Goal: Task Accomplishment & Management: Complete application form

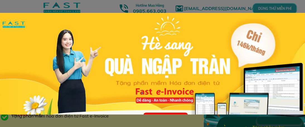
click at [291, 27] on div "TƯ VẤN MUA (Chương trình chỉ áp dụng cho khách hàng đăng ký tại website này)" at bounding box center [167, 83] width 335 height 140
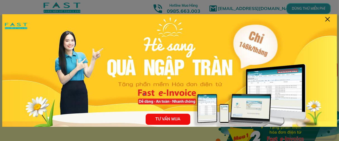
click at [301, 20] on div at bounding box center [327, 19] width 4 height 4
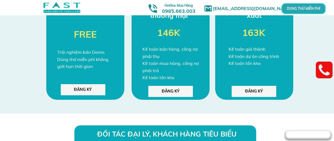
scroll to position [1489, 0]
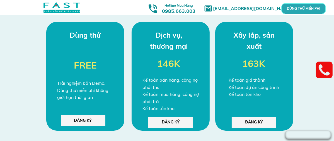
click at [127, 21] on div "BẢNG GIÁ ƯU ĐÃI ĐẶC BIỆT Dùng thử Trải nghiệm bản Demo. Dùng thử miễn phí không…" at bounding box center [167, 64] width 268 height 162
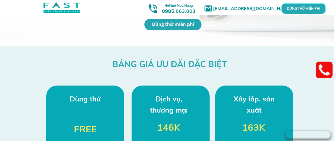
scroll to position [1518, 0]
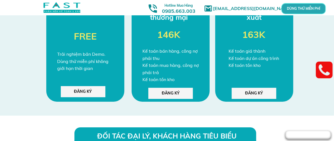
click at [170, 95] on p "ĐĂNG KÝ" at bounding box center [171, 93] width 45 height 11
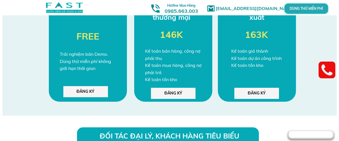
scroll to position [0, 0]
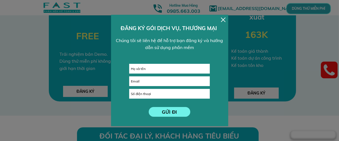
click at [141, 69] on input "text" at bounding box center [170, 68] width 80 height 9
type input "[PERSON_NAME]"
click at [145, 96] on input "tel" at bounding box center [170, 93] width 80 height 9
type input "0386128044"
click at [172, 113] on p "GỬI ĐI" at bounding box center [170, 112] width 42 height 10
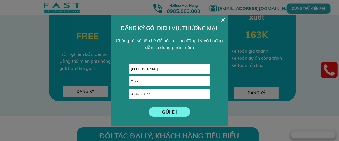
click at [144, 81] on input "email" at bounding box center [170, 81] width 80 height 9
type input "[EMAIL_ADDRESS][DOMAIN_NAME]"
click at [164, 110] on p "GỬI ĐI" at bounding box center [169, 112] width 43 height 10
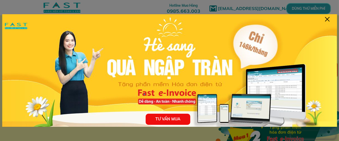
click at [328, 19] on div at bounding box center [327, 19] width 4 height 4
click at [327, 18] on div at bounding box center [327, 19] width 4 height 4
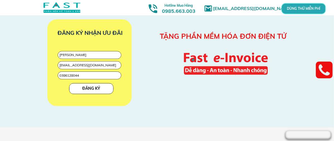
scroll to position [713, 0]
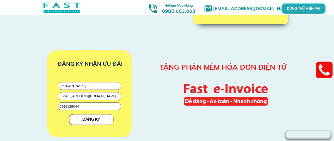
click at [89, 120] on p "ĐĂNG KÝ" at bounding box center [92, 120] width 44 height 10
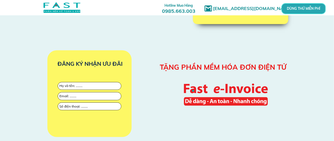
type input "[PERSON_NAME]"
type input "[EMAIL_ADDRESS][DOMAIN_NAME]"
type input "0386128044"
type input "[PERSON_NAME]"
type input "[EMAIL_ADDRESS][DOMAIN_NAME]"
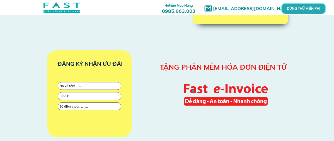
type input "0386128044"
type input "[PERSON_NAME]"
type input "[EMAIL_ADDRESS][DOMAIN_NAME]"
type input "0386128044"
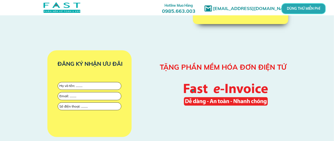
type input "[PERSON_NAME]"
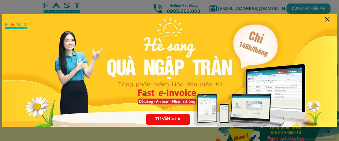
click at [168, 121] on p "TƯ VẤN MUA" at bounding box center [168, 119] width 45 height 11
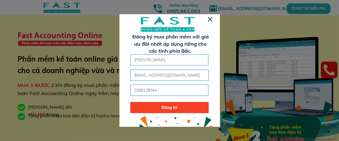
click at [165, 108] on p "Đăng ký" at bounding box center [169, 107] width 78 height 11
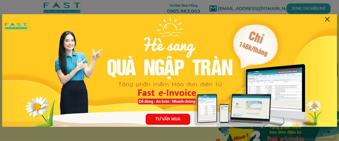
drag, startPoint x: 327, startPoint y: 17, endPoint x: 292, endPoint y: 34, distance: 38.5
click at [327, 17] on div at bounding box center [327, 19] width 4 height 4
